Goal: Information Seeking & Learning: Learn about a topic

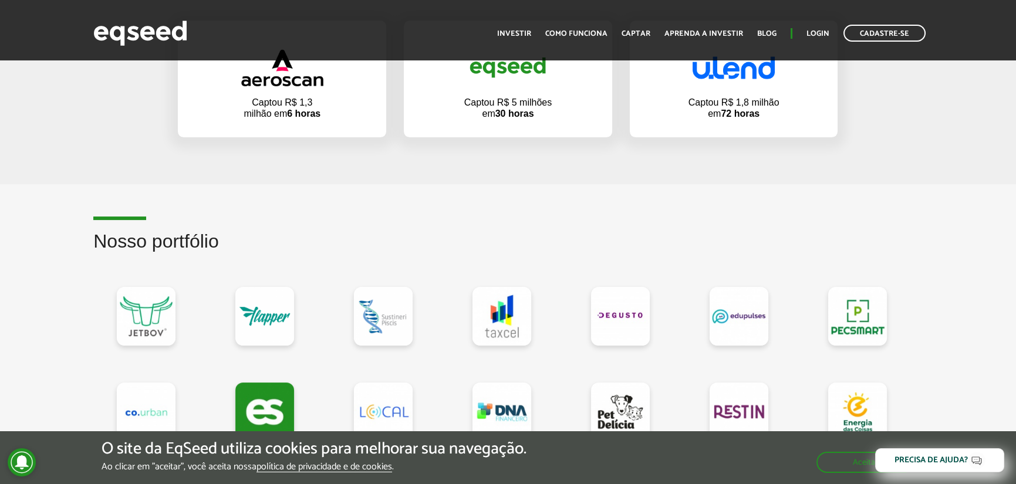
scroll to position [822, 0]
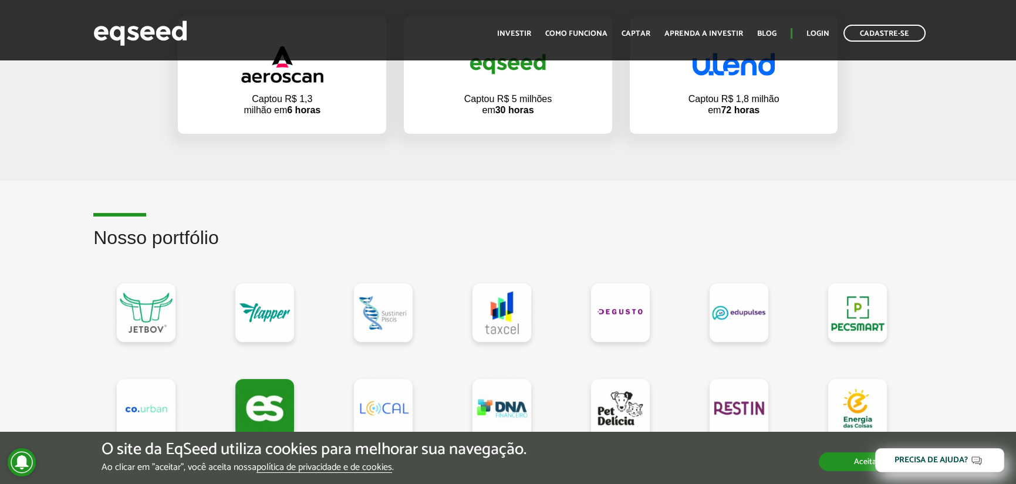
click at [849, 463] on button "Aceitar" at bounding box center [867, 462] width 96 height 19
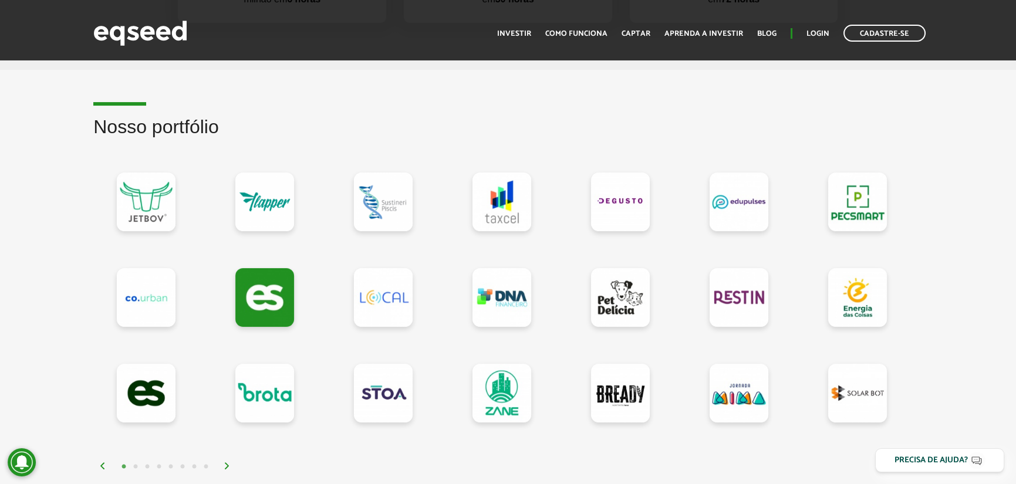
scroll to position [998, 0]
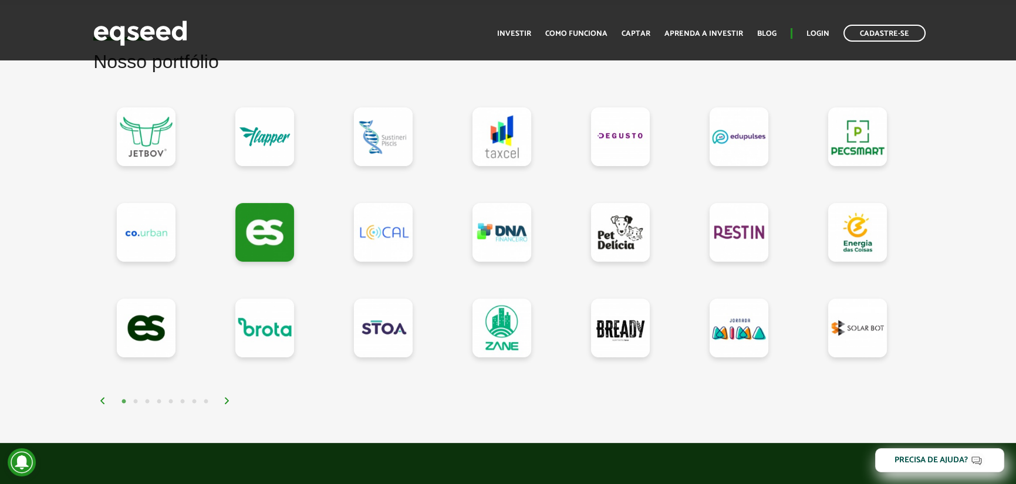
click at [225, 400] on img at bounding box center [227, 400] width 7 height 7
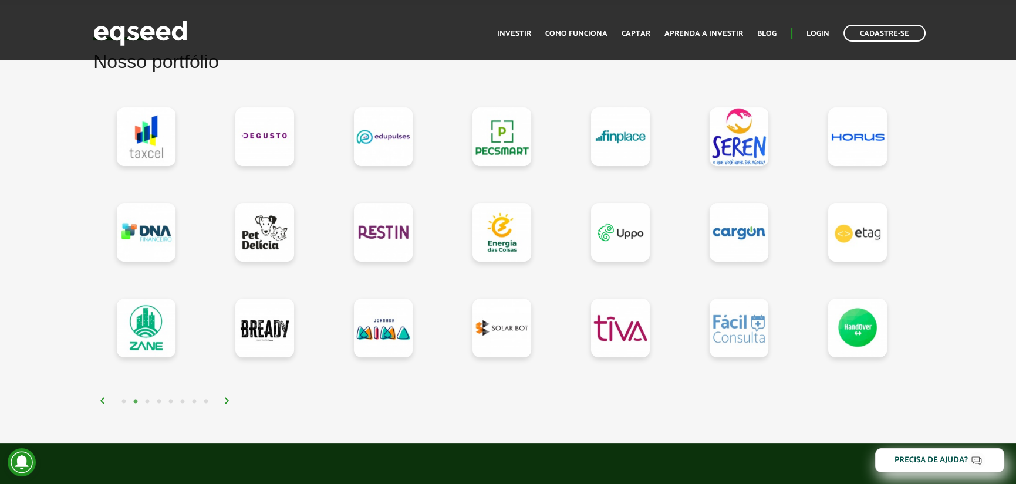
click at [225, 400] on img at bounding box center [227, 400] width 7 height 7
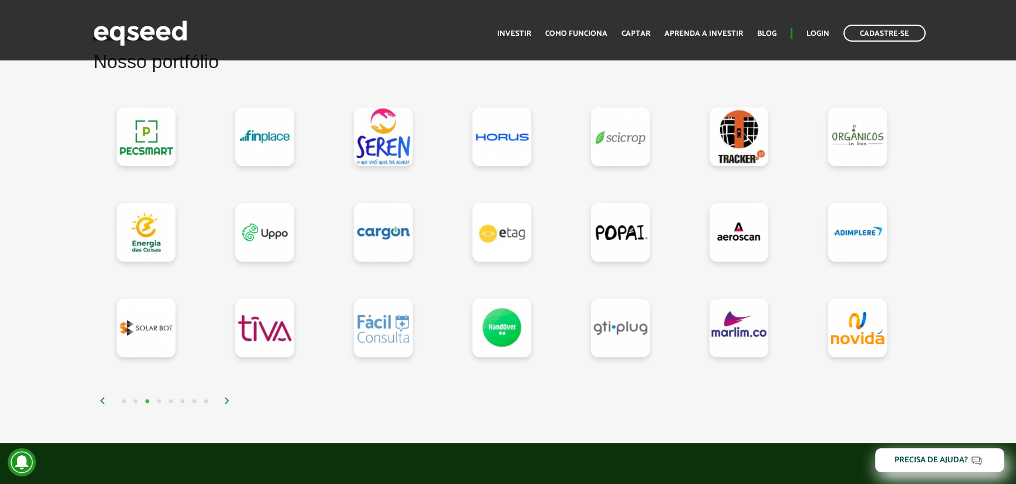
click at [225, 400] on img at bounding box center [227, 400] width 7 height 7
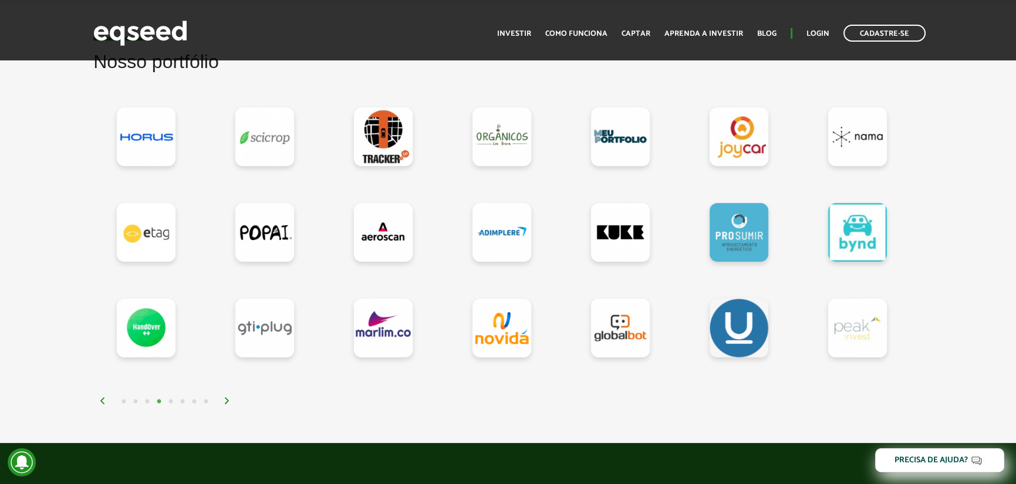
click at [225, 400] on img at bounding box center [227, 400] width 7 height 7
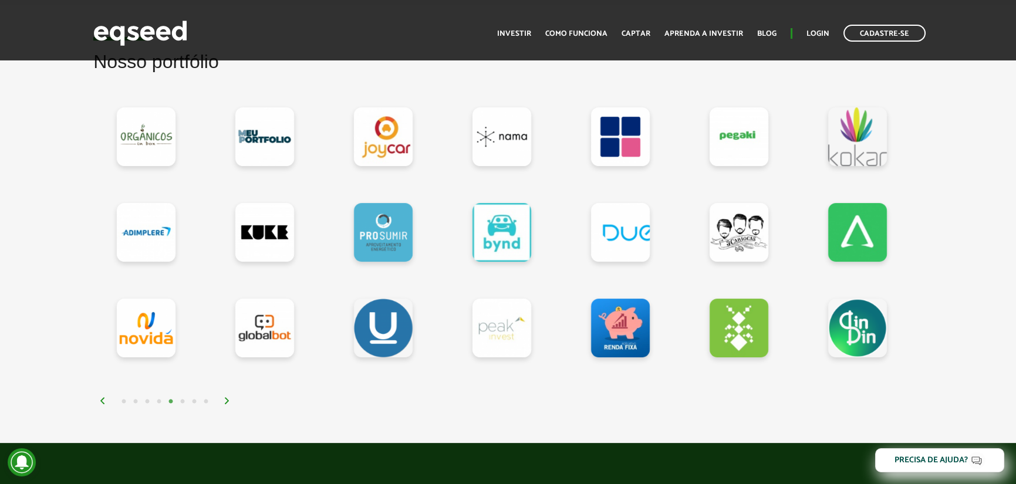
click at [225, 400] on img at bounding box center [227, 400] width 7 height 7
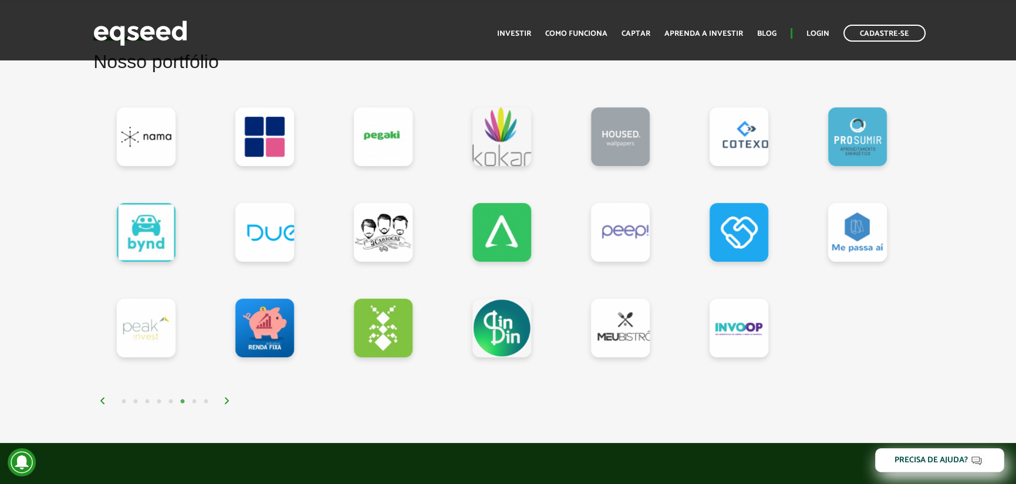
click at [225, 400] on img at bounding box center [227, 400] width 7 height 7
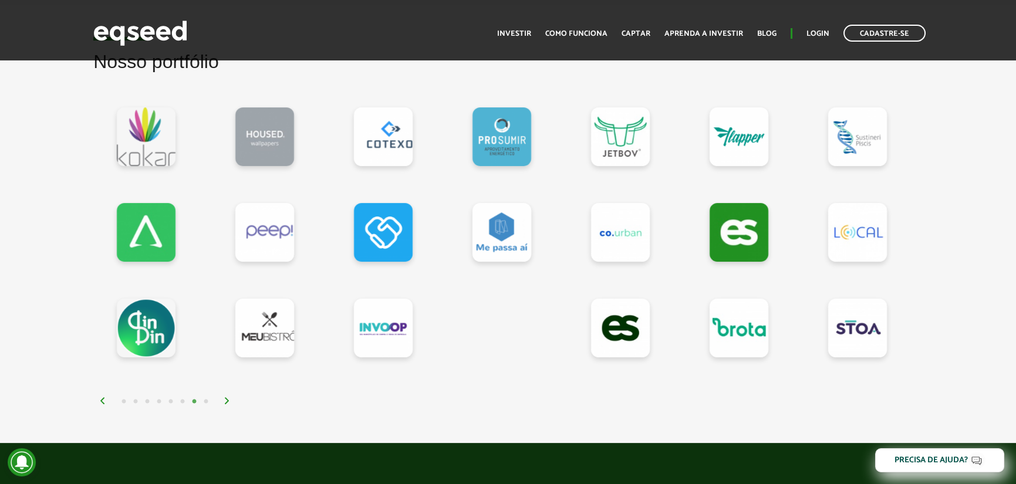
click at [225, 400] on img at bounding box center [227, 400] width 7 height 7
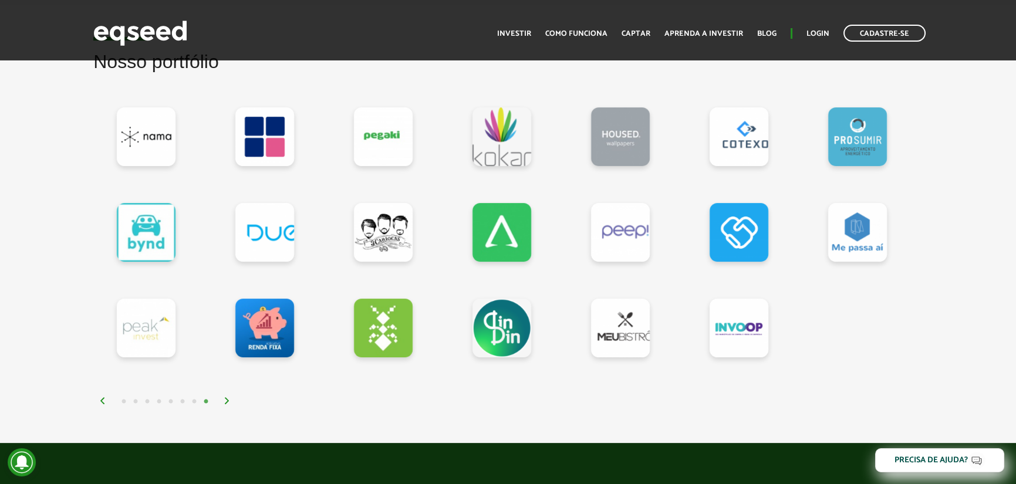
click at [225, 400] on img at bounding box center [227, 400] width 7 height 7
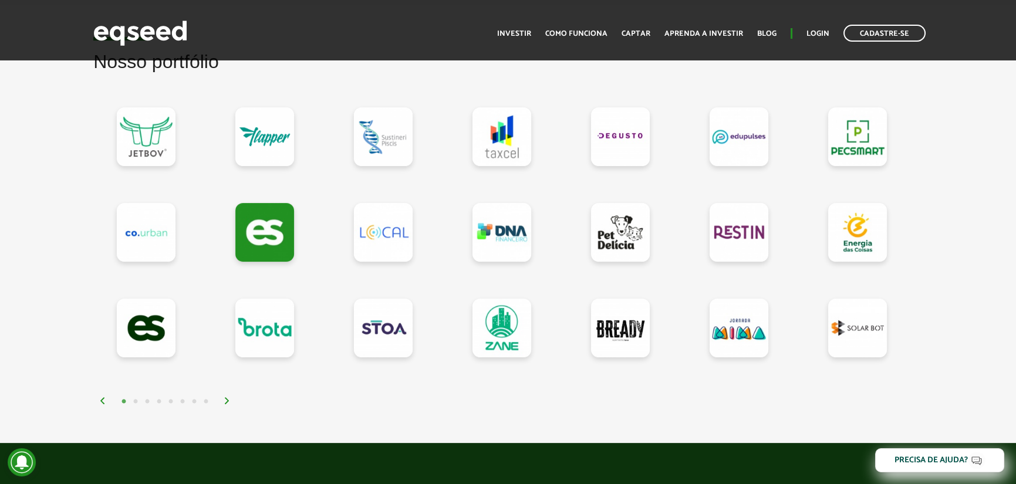
click at [225, 400] on img at bounding box center [227, 400] width 7 height 7
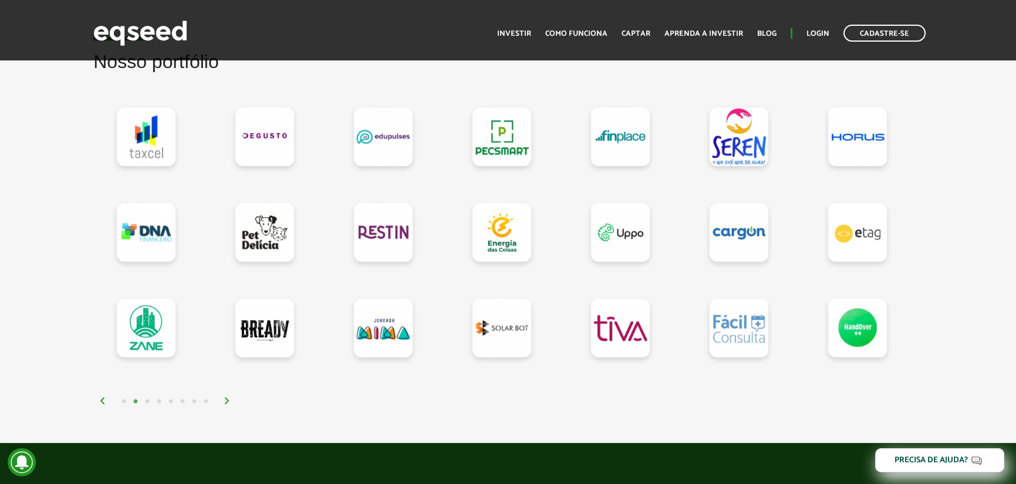
click at [225, 400] on img at bounding box center [227, 400] width 7 height 7
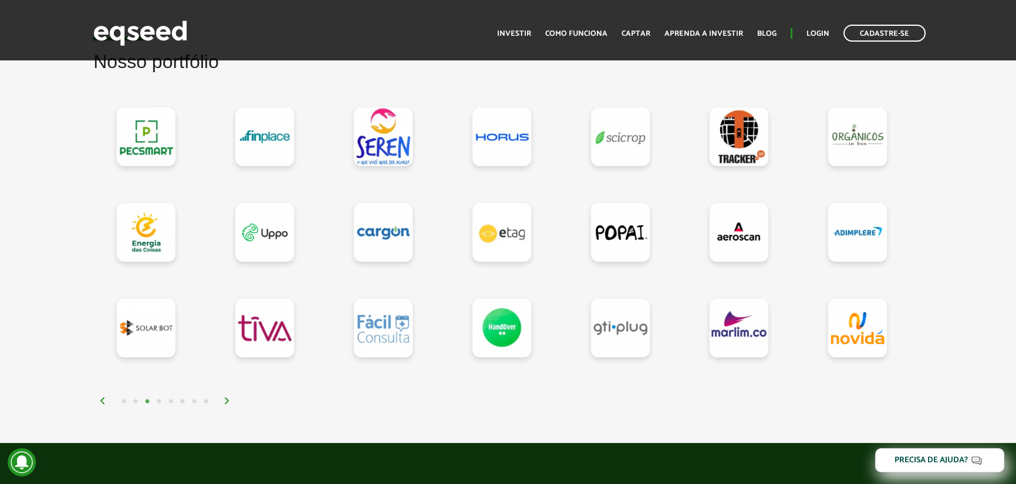
click at [225, 400] on img at bounding box center [227, 400] width 7 height 7
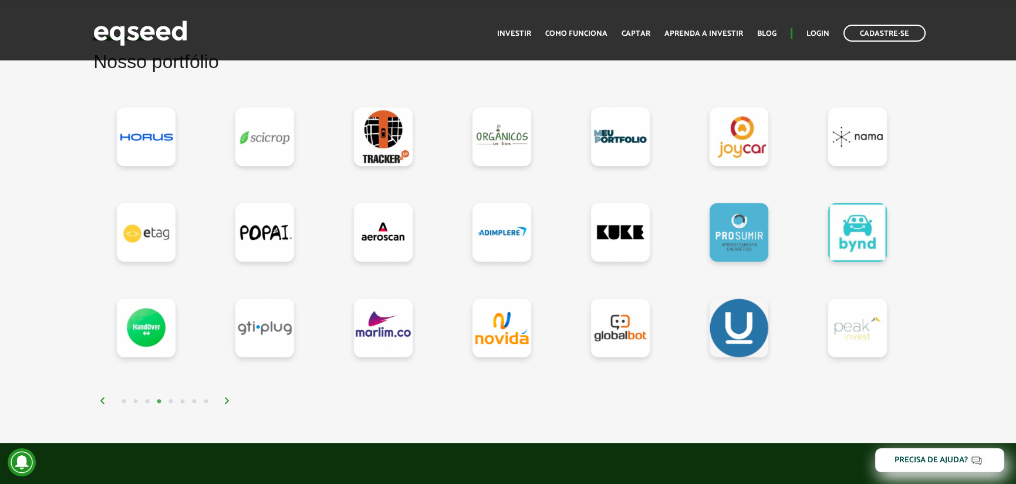
click at [225, 400] on img at bounding box center [227, 400] width 7 height 7
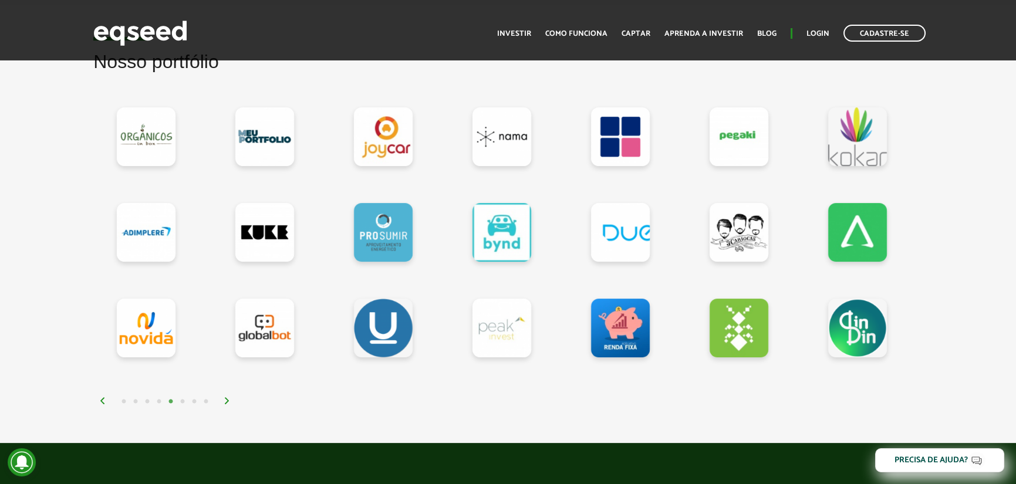
click at [225, 400] on img at bounding box center [227, 400] width 7 height 7
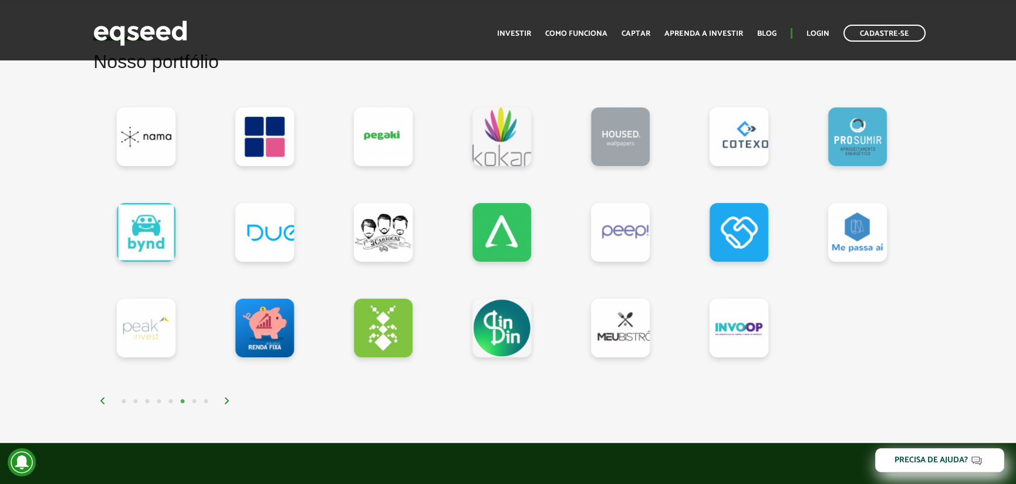
click at [225, 400] on img at bounding box center [227, 400] width 7 height 7
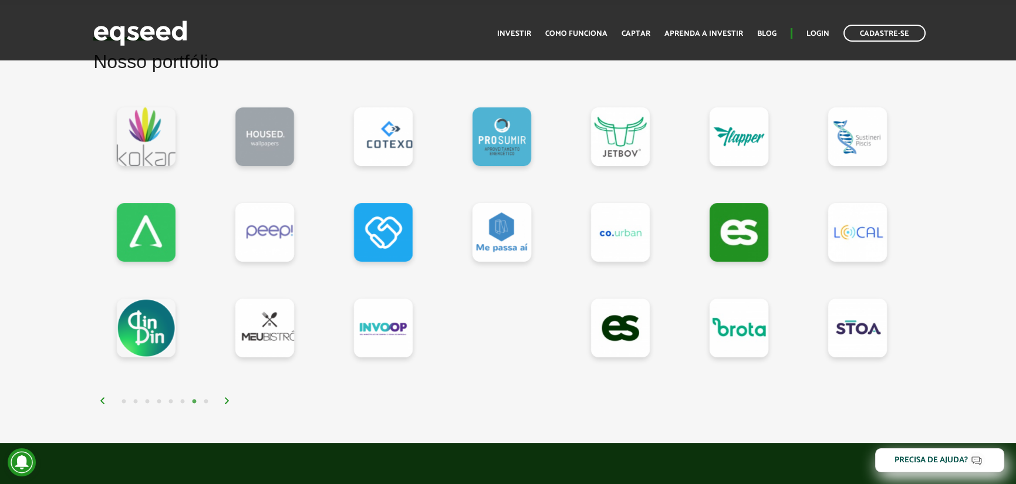
click at [225, 400] on img at bounding box center [227, 400] width 7 height 7
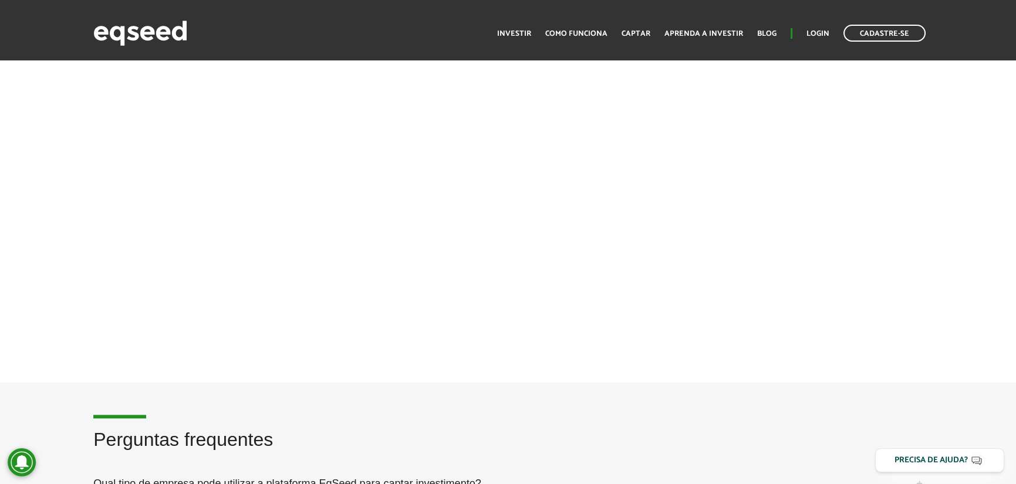
scroll to position [2641, 0]
